Goal: Task Accomplishment & Management: Use online tool/utility

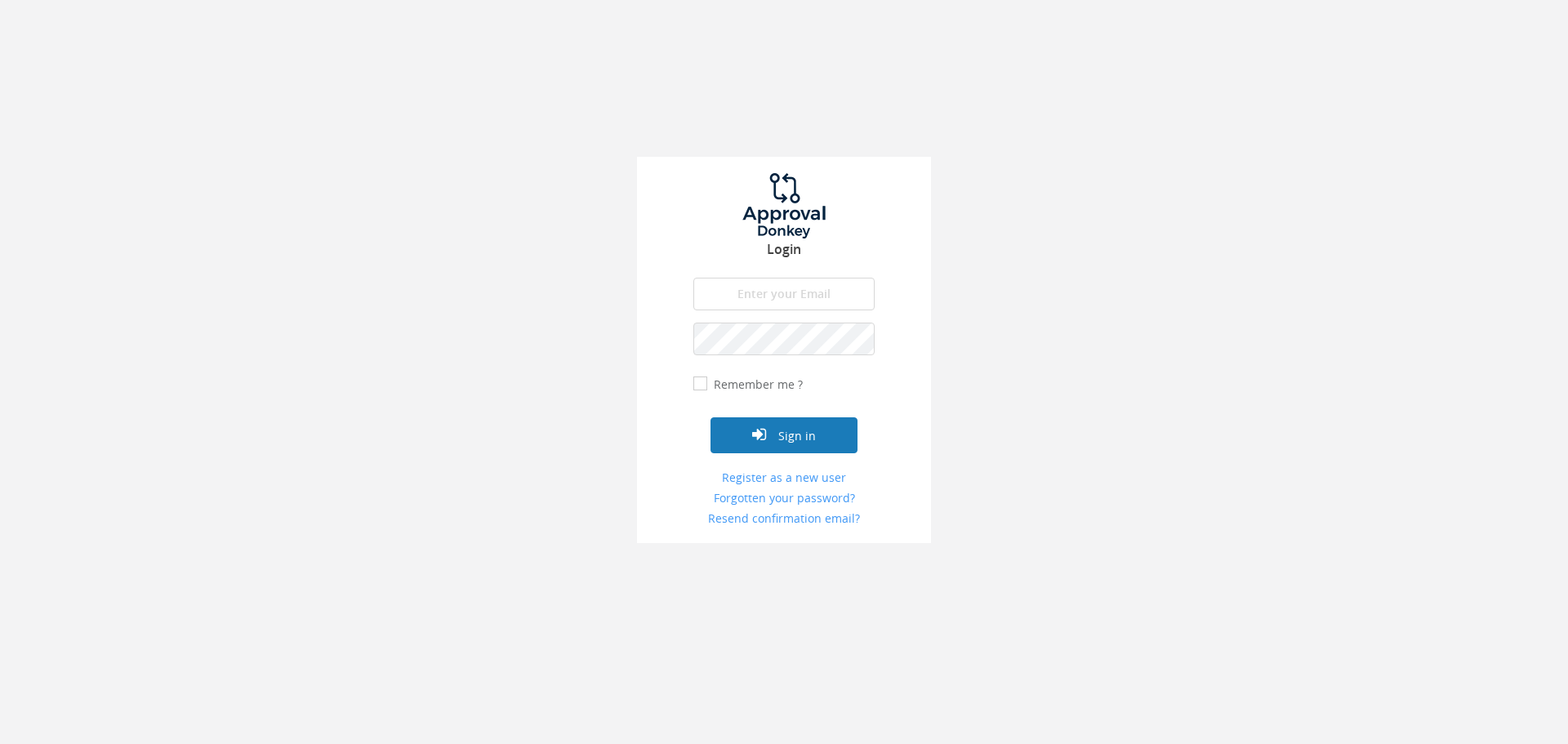
type input "[PERSON_NAME][EMAIL_ADDRESS][DOMAIN_NAME]"
click at [773, 438] on button "Sign in" at bounding box center [784, 435] width 147 height 36
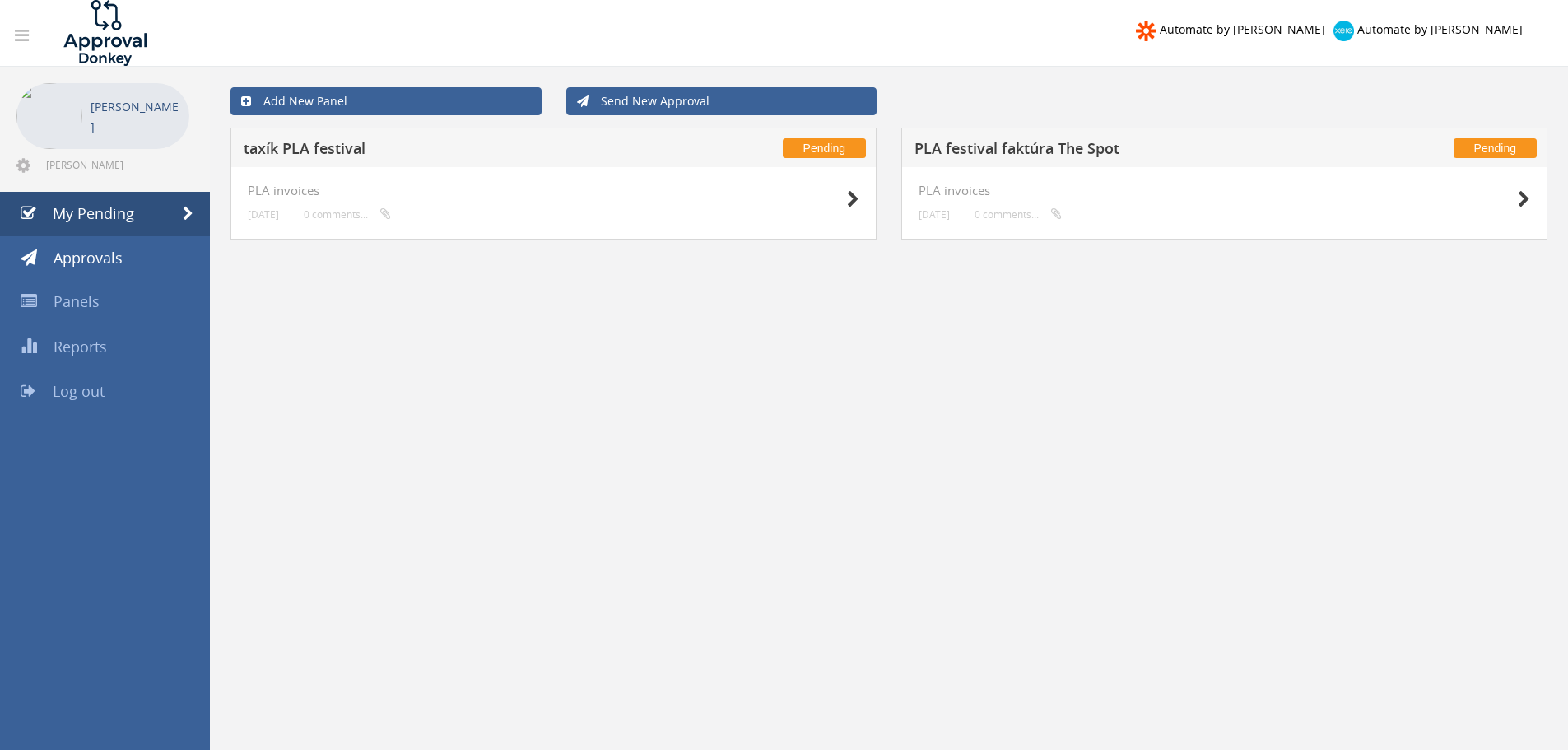
click at [390, 145] on h5 "taxík PLA festival" at bounding box center [461, 150] width 434 height 20
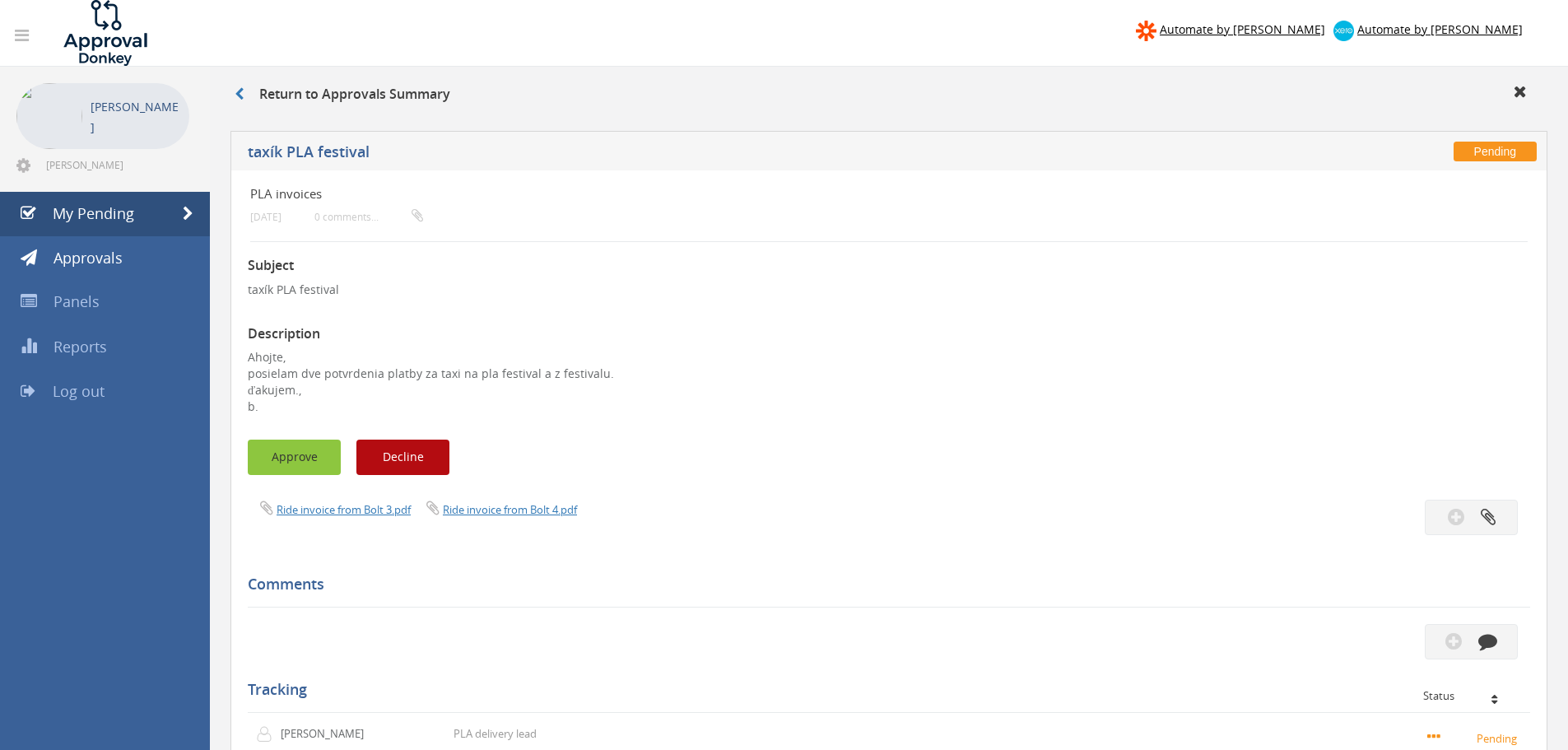
click at [306, 456] on button "Approve" at bounding box center [293, 457] width 93 height 36
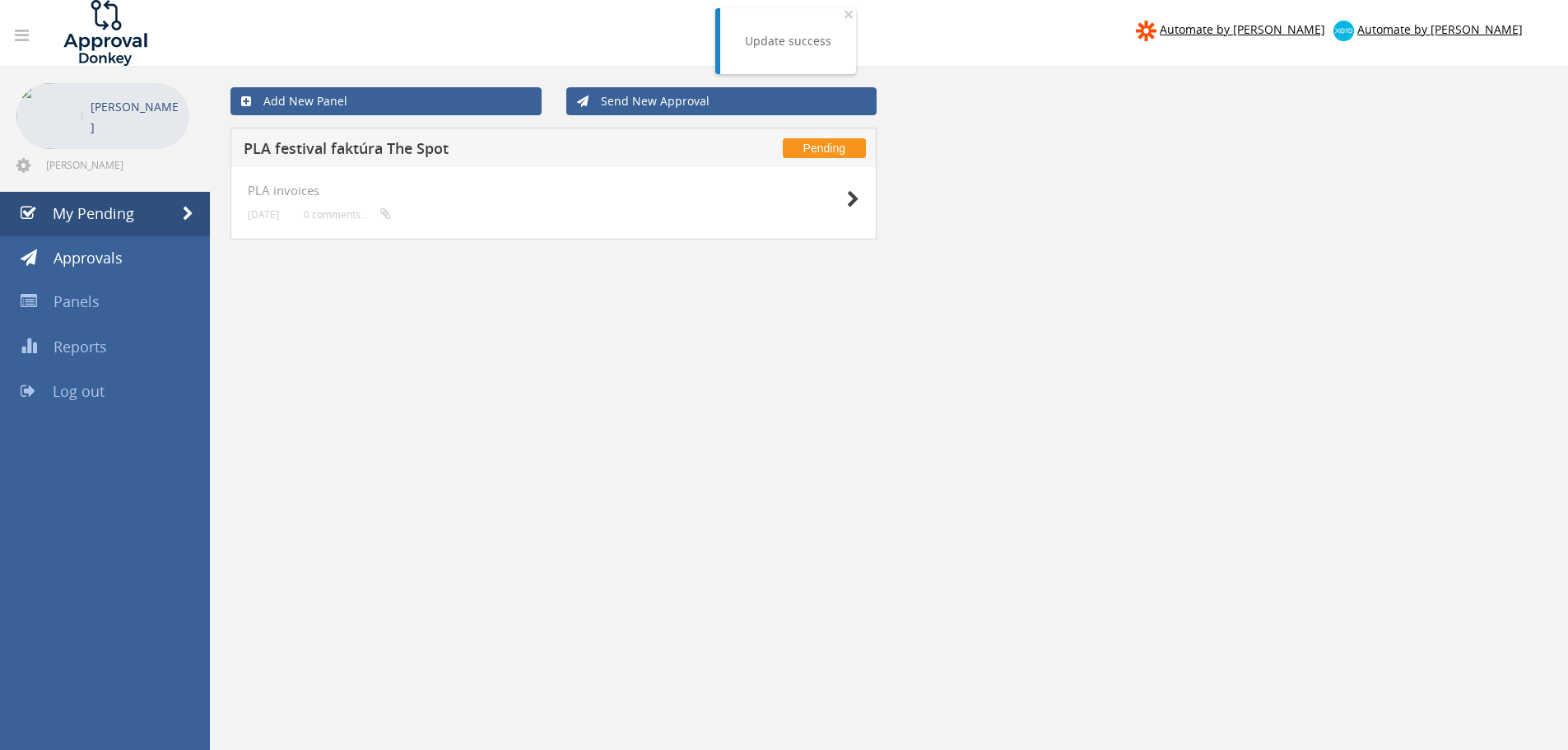
click at [413, 153] on h5 "PLA festival faktúra The Spot" at bounding box center [461, 150] width 434 height 20
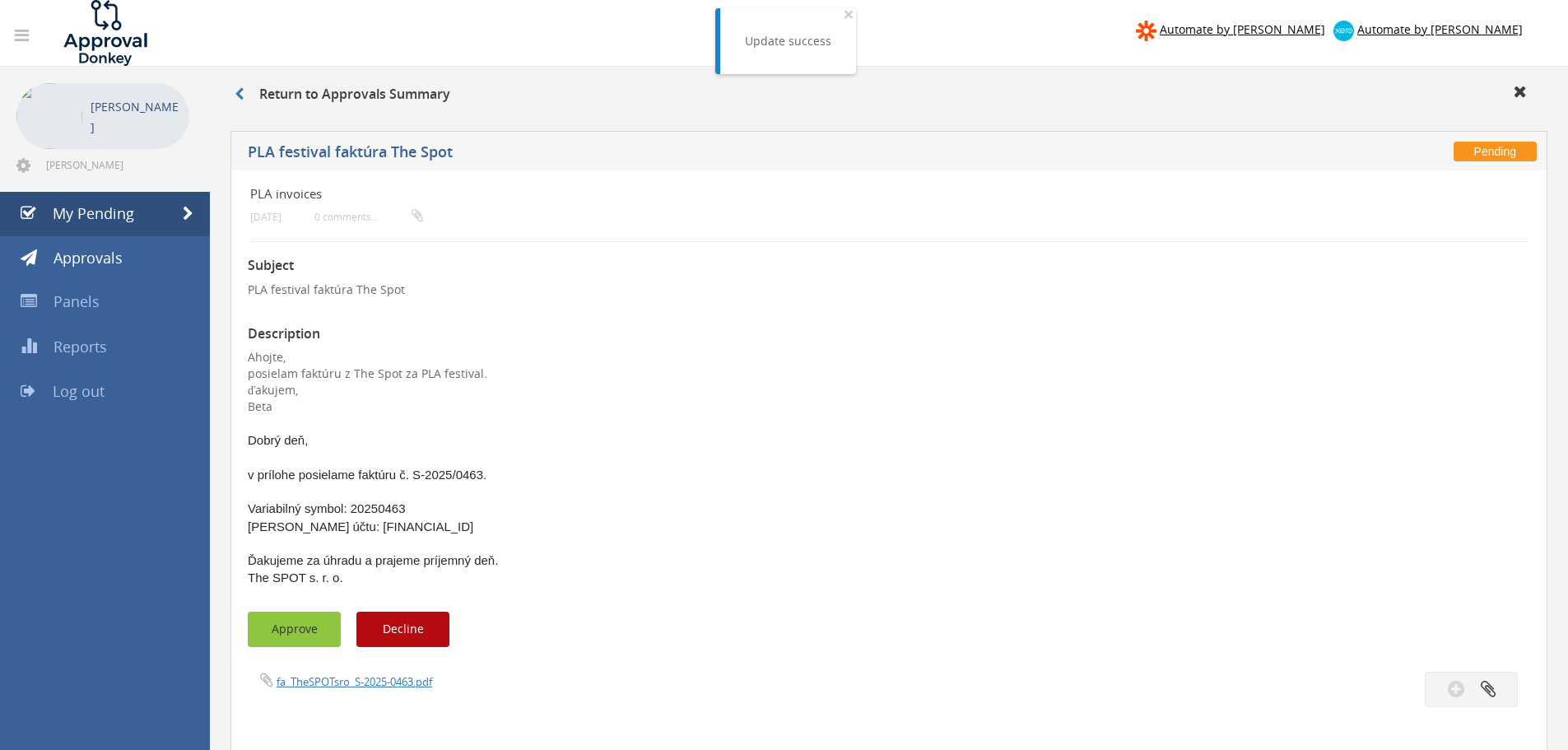
click at [278, 633] on button "Approve" at bounding box center [293, 629] width 93 height 36
